Goal: Information Seeking & Learning: Learn about a topic

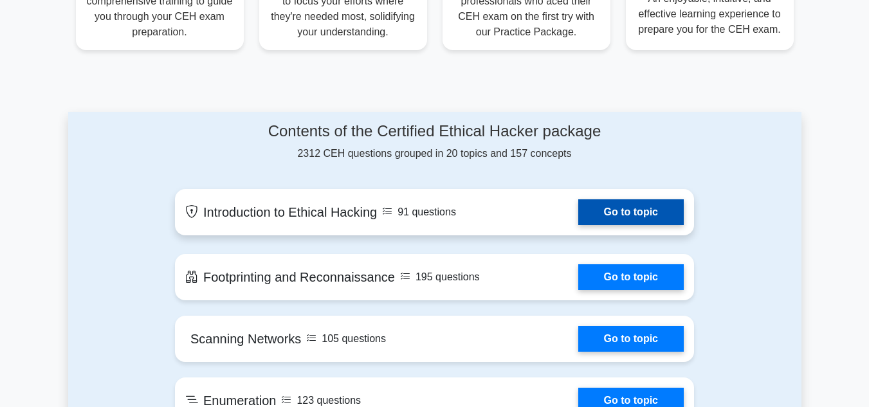
scroll to position [520, 0]
click at [599, 210] on link "Go to topic" at bounding box center [630, 213] width 105 height 26
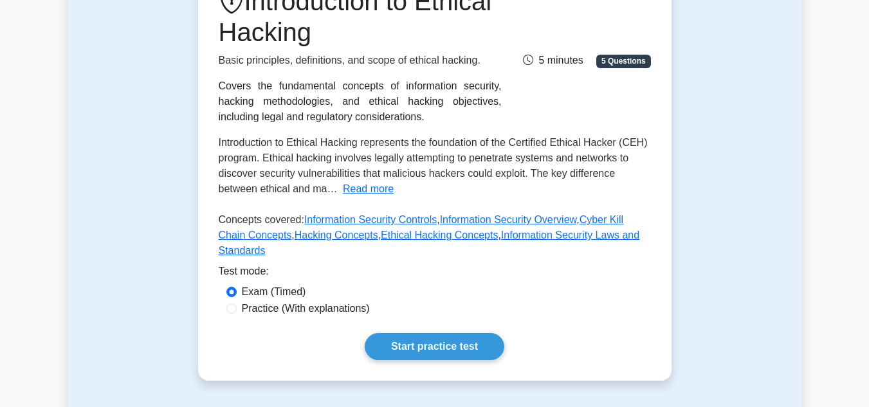
scroll to position [197, 0]
click at [321, 300] on label "Practice (With explanations)" at bounding box center [306, 307] width 128 height 15
click at [237, 303] on input "Practice (With explanations)" at bounding box center [231, 308] width 10 height 10
radio input "true"
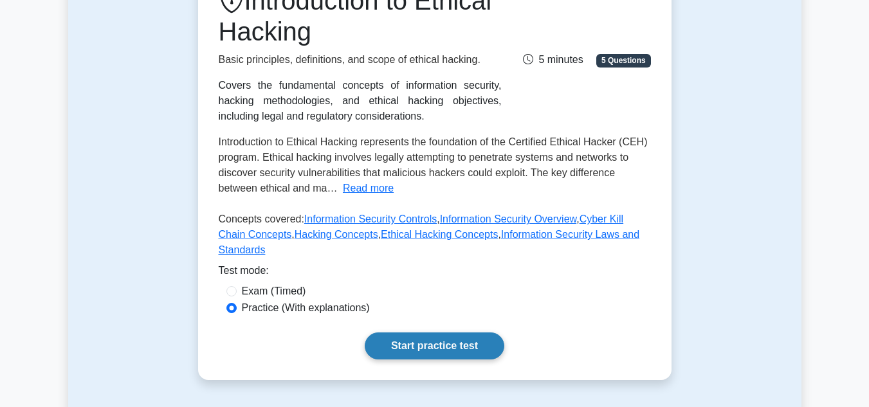
click at [416, 339] on link "Start practice test" at bounding box center [435, 345] width 140 height 27
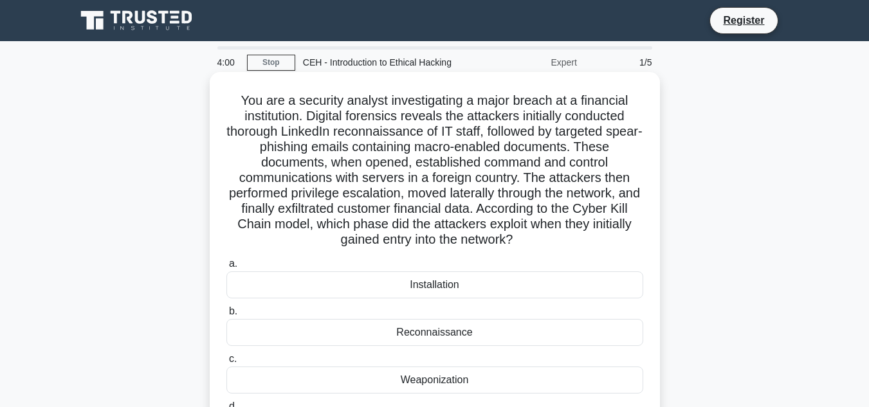
scroll to position [64, 0]
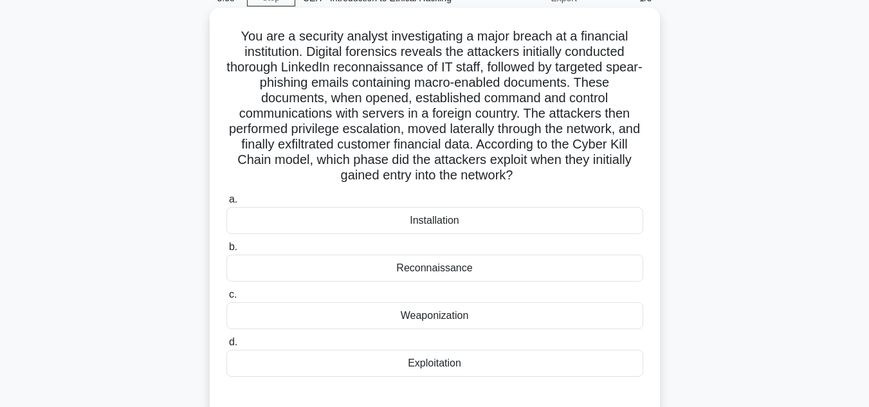
click at [447, 227] on div "Installation" at bounding box center [434, 220] width 417 height 27
click at [226, 204] on input "a. Installation" at bounding box center [226, 199] width 0 height 8
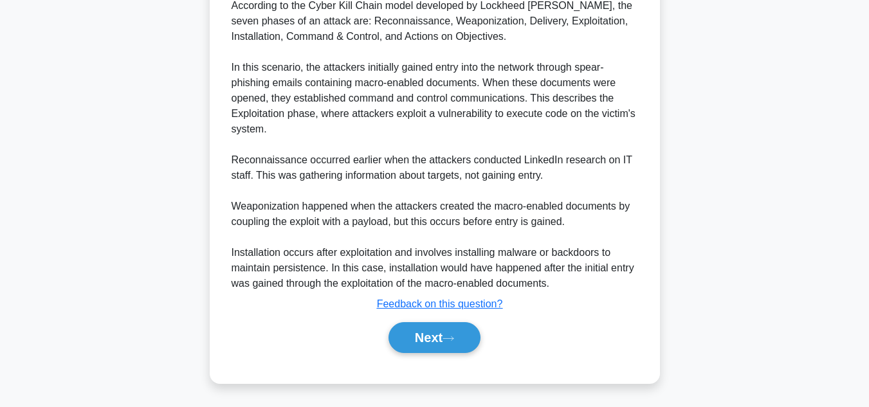
scroll to position [494, 0]
click at [433, 348] on button "Next" at bounding box center [434, 338] width 92 height 31
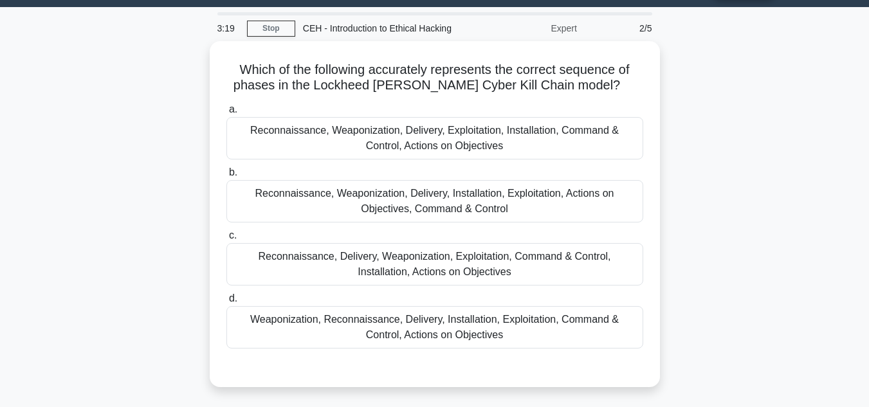
scroll to position [0, 0]
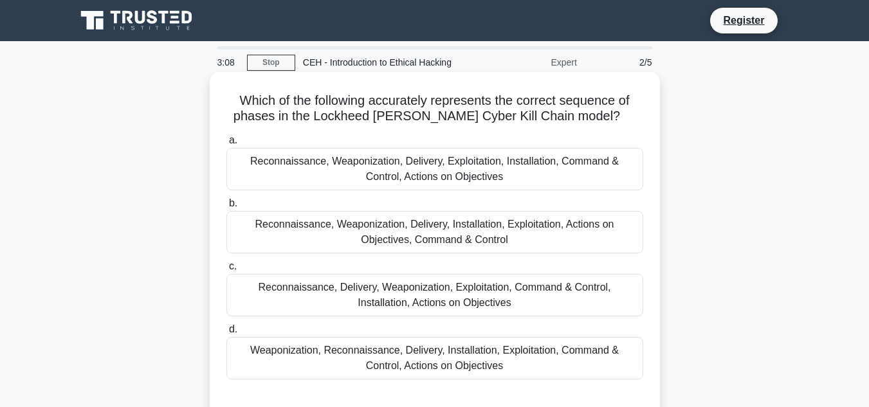
click at [480, 175] on div "Reconnaissance, Weaponization, Delivery, Exploitation, Installation, Command & …" at bounding box center [434, 169] width 417 height 42
click at [226, 145] on input "a. Reconnaissance, Weaponization, Delivery, Exploitation, Installation, Command…" at bounding box center [226, 140] width 0 height 8
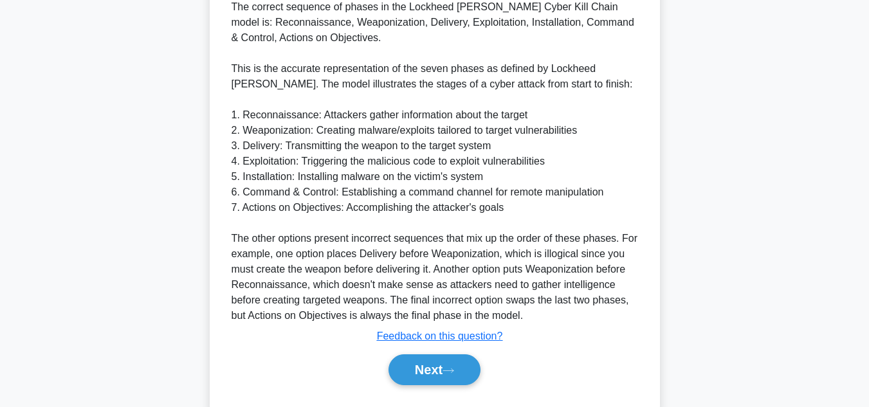
scroll to position [464, 0]
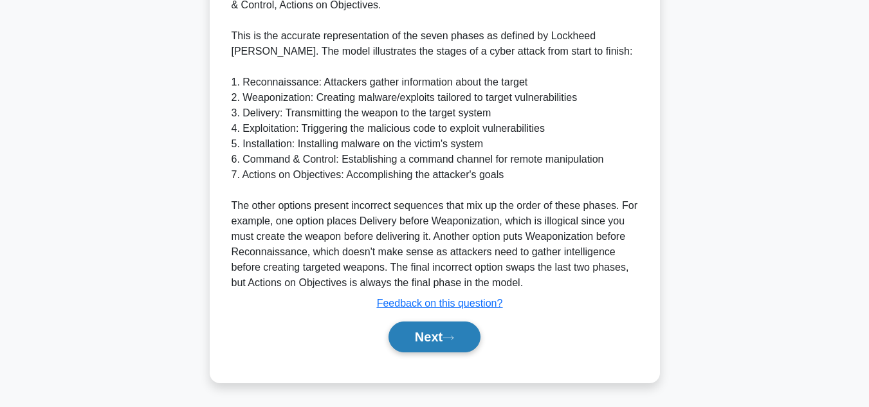
click at [428, 330] on button "Next" at bounding box center [434, 336] width 92 height 31
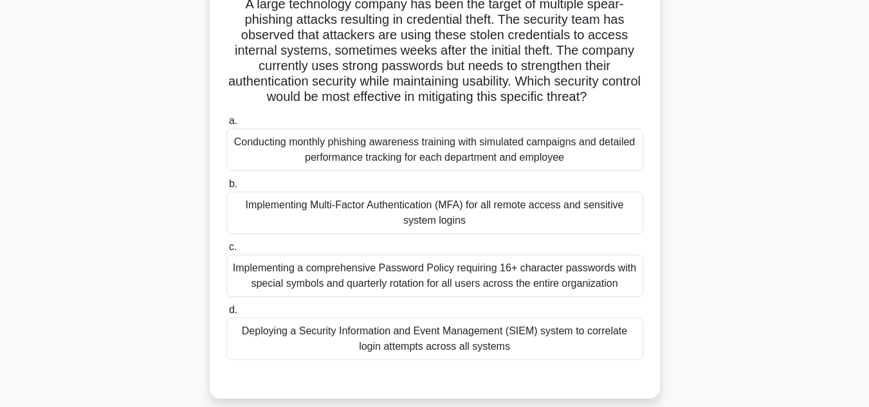
scroll to position [106, 0]
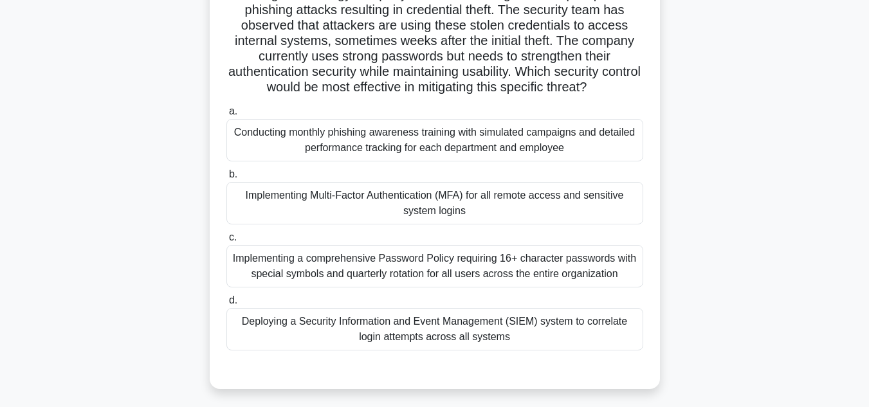
click at [447, 211] on div "Implementing Multi-Factor Authentication (MFA) for all remote access and sensit…" at bounding box center [434, 203] width 417 height 42
click at [226, 179] on input "b. Implementing Multi-Factor Authentication (MFA) for all remote access and sen…" at bounding box center [226, 174] width 0 height 8
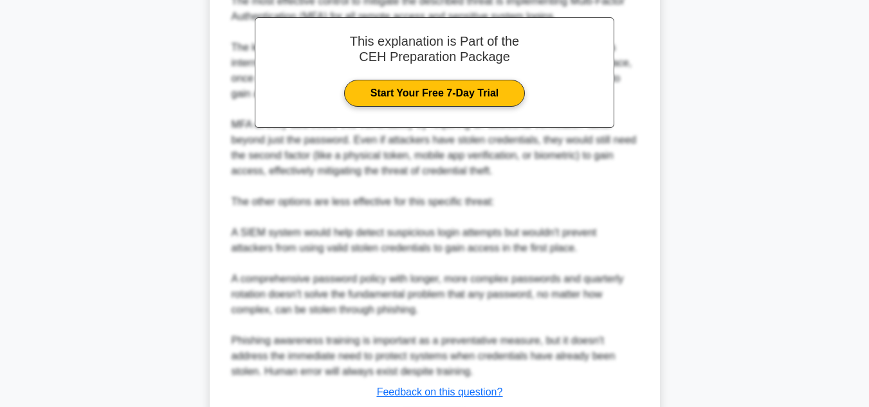
scroll to position [602, 0]
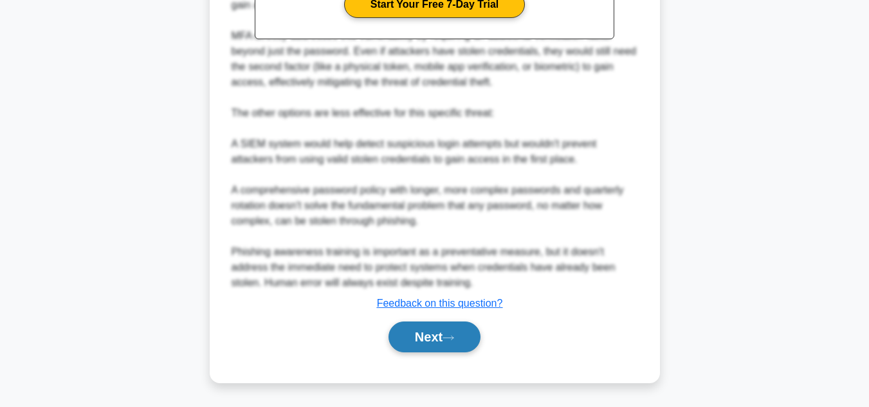
click at [438, 343] on button "Next" at bounding box center [434, 336] width 92 height 31
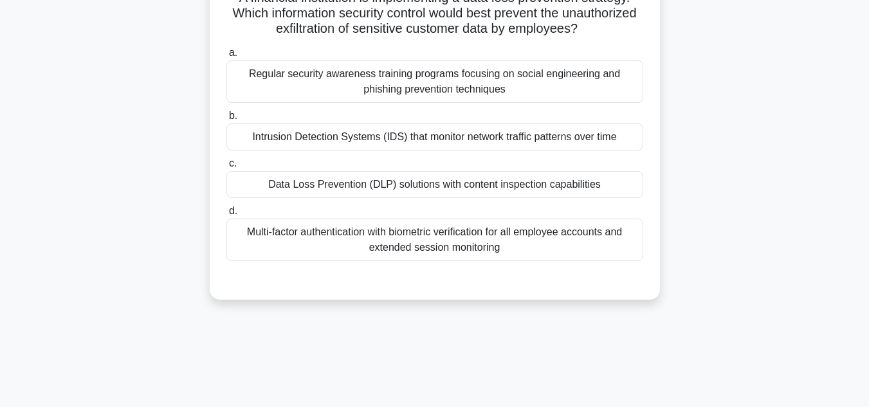
scroll to position [0, 0]
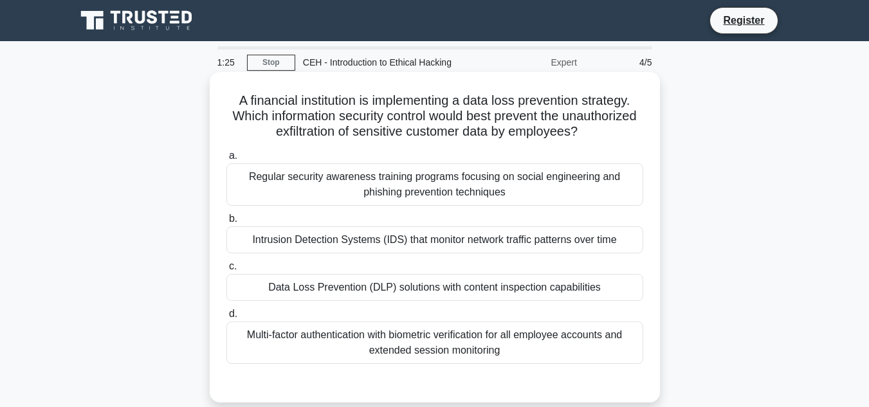
click at [411, 236] on div "Intrusion Detection Systems (IDS) that monitor network traffic patterns over ti…" at bounding box center [434, 239] width 417 height 27
click at [226, 223] on input "b. Intrusion Detection Systems (IDS) that monitor network traffic patterns over…" at bounding box center [226, 219] width 0 height 8
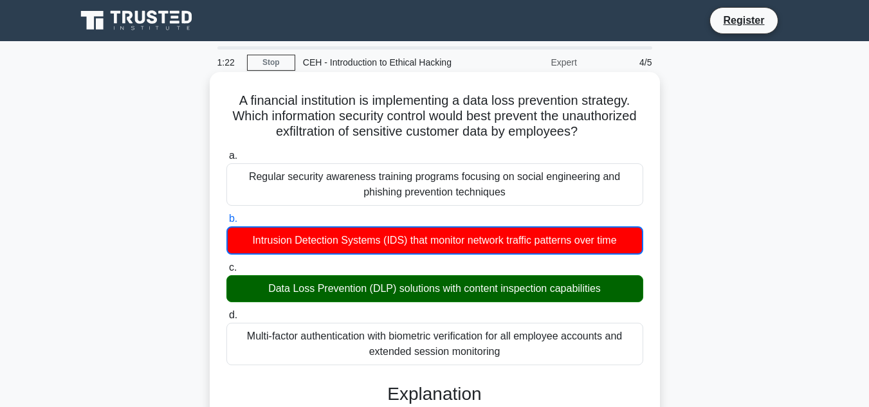
click at [393, 288] on div "Data Loss Prevention (DLP) solutions with content inspection capabilities" at bounding box center [434, 288] width 417 height 27
click at [226, 272] on input "c. Data Loss Prevention (DLP) solutions with content inspection capabilities" at bounding box center [226, 268] width 0 height 8
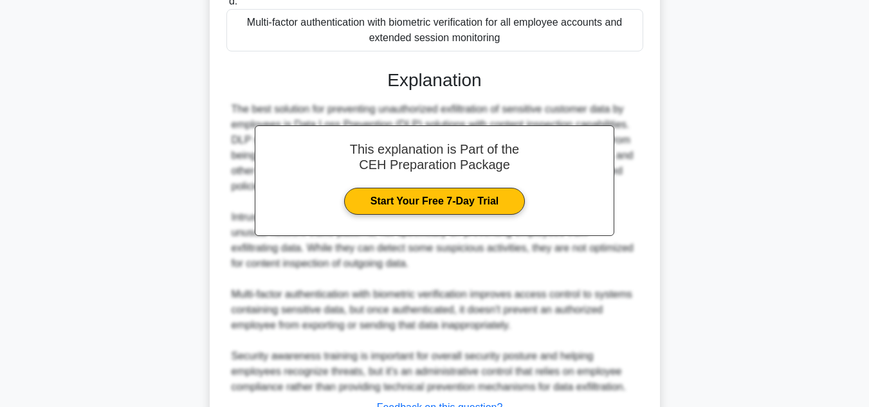
scroll to position [417, 0]
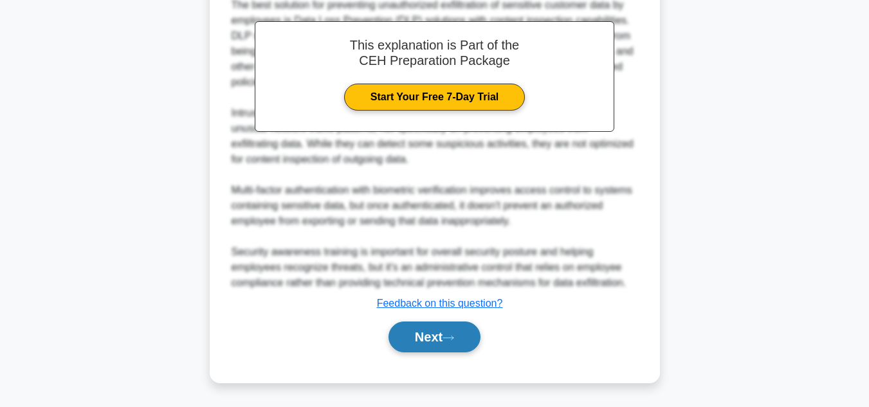
click at [404, 332] on button "Next" at bounding box center [434, 336] width 92 height 31
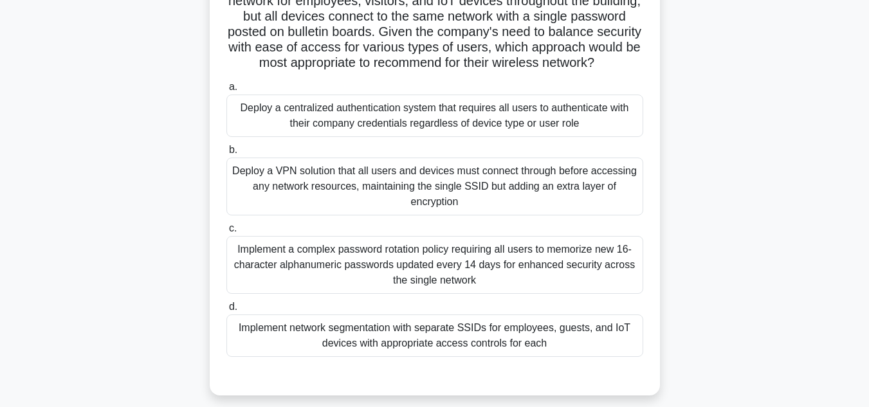
scroll to position [167, 0]
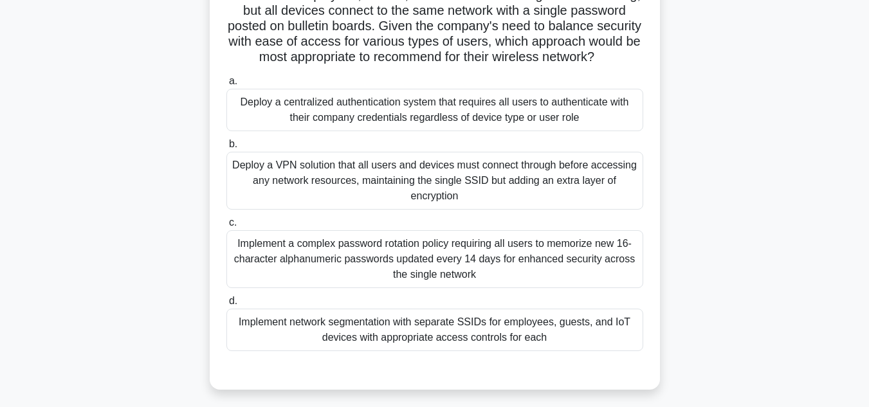
click at [437, 190] on div "Deploy a VPN solution that all users and devices must connect through before ac…" at bounding box center [434, 181] width 417 height 58
click at [226, 149] on input "b. Deploy a VPN solution that all users and devices must connect through before…" at bounding box center [226, 144] width 0 height 8
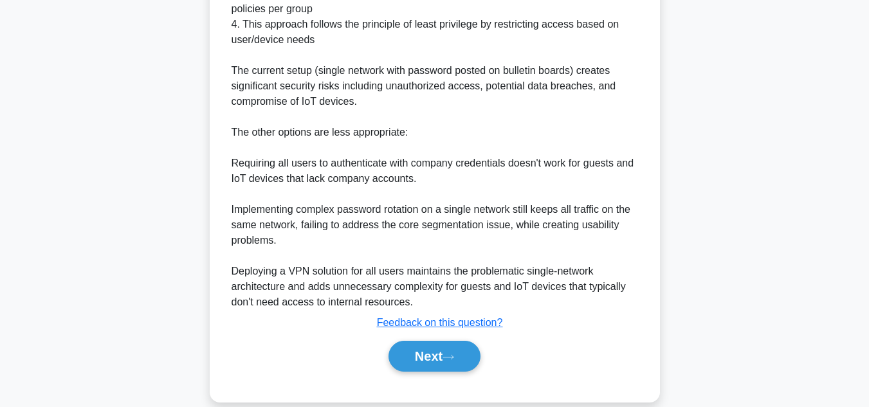
scroll to position [758, 0]
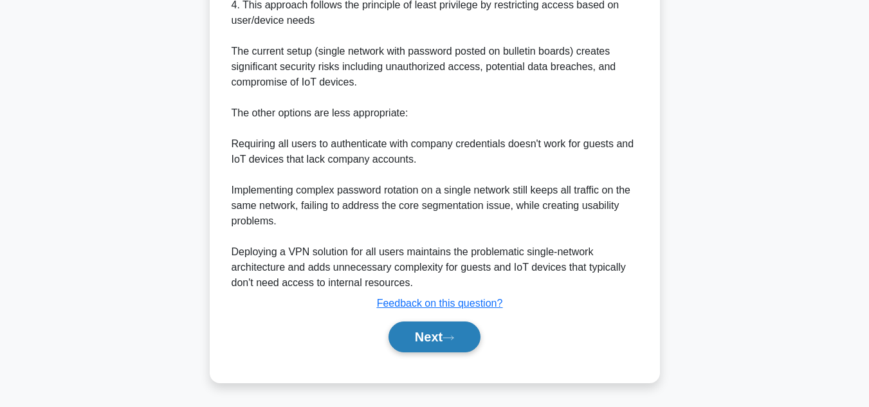
click at [445, 339] on button "Next" at bounding box center [434, 336] width 92 height 31
